Goal: Task Accomplishment & Management: Manage account settings

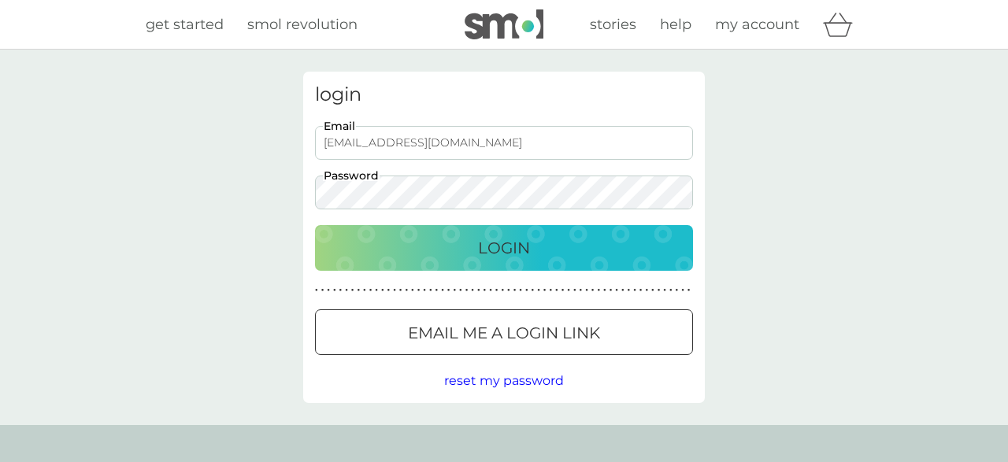
click at [497, 250] on p "Login" at bounding box center [504, 247] width 52 height 25
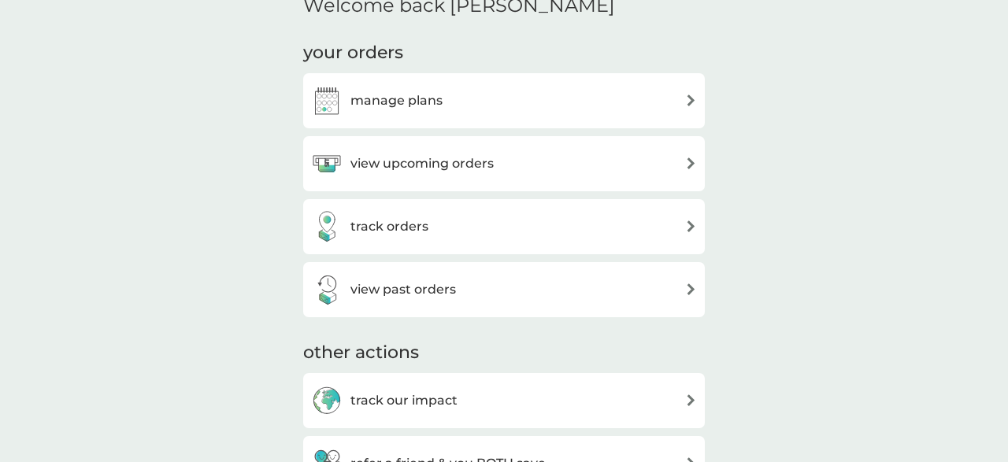
scroll to position [475, 0]
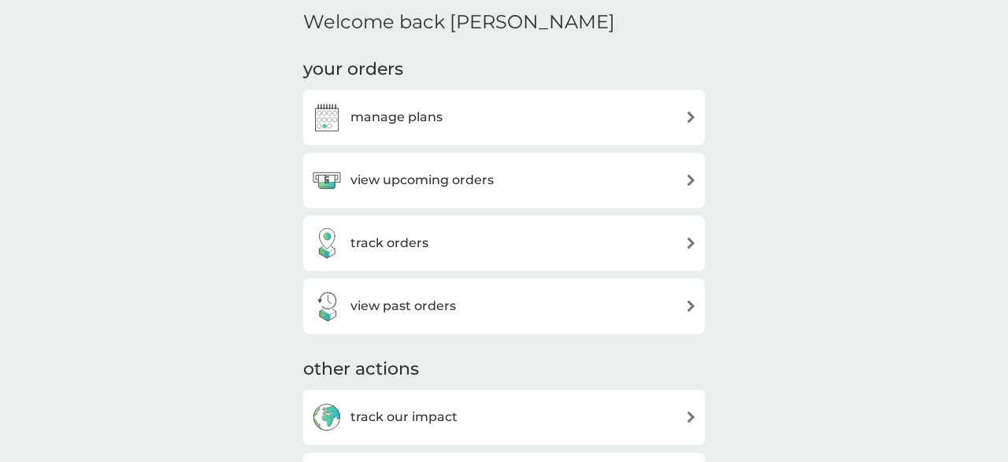
click at [693, 117] on img at bounding box center [691, 117] width 12 height 12
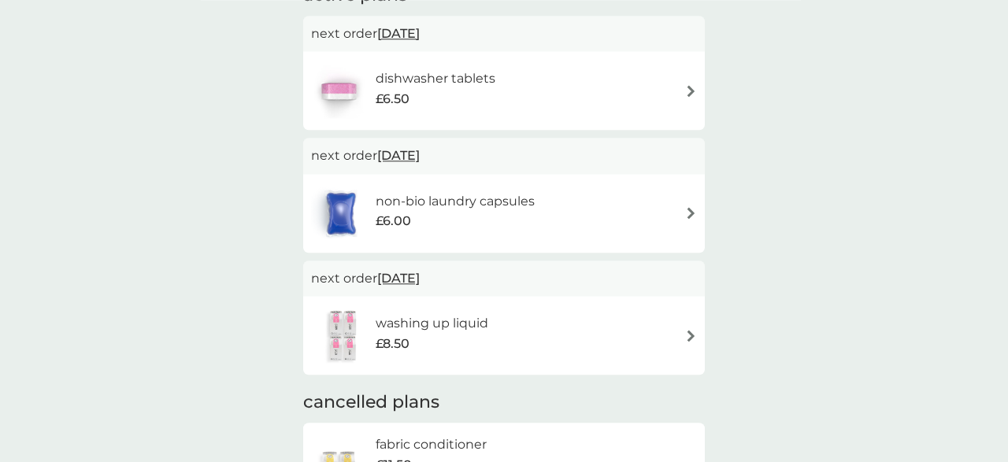
scroll to position [140, 0]
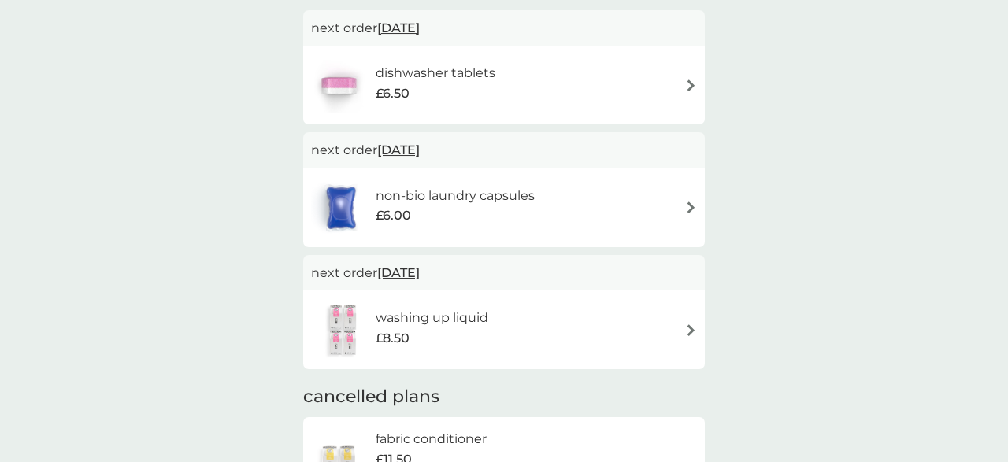
click at [690, 331] on img at bounding box center [691, 330] width 12 height 12
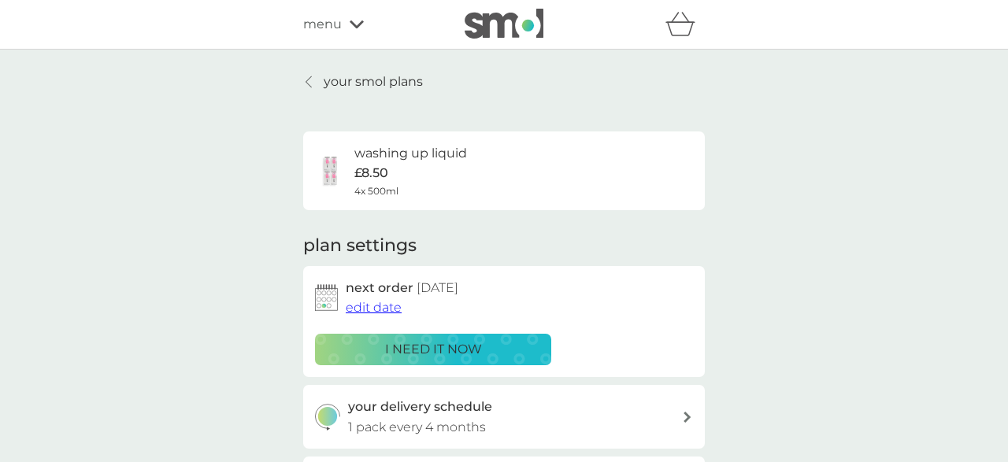
click at [394, 84] on p "your smol plans" at bounding box center [373, 82] width 99 height 20
